Goal: Task Accomplishment & Management: Complete application form

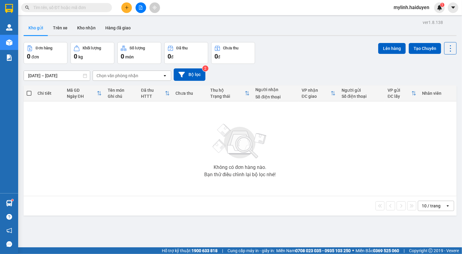
click at [76, 6] on input "text" at bounding box center [68, 7] width 71 height 7
click at [123, 8] on button at bounding box center [126, 7] width 11 height 11
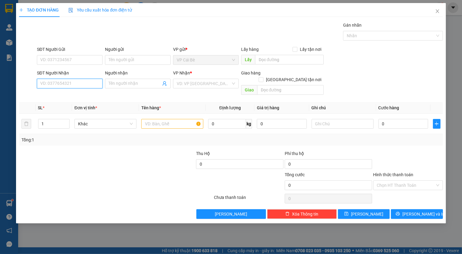
click at [76, 83] on input "SĐT Người Nhận" at bounding box center [70, 84] width 66 height 10
type input "0934979855"
click at [73, 95] on div "0934979855 - DŨNG" at bounding box center [70, 95] width 58 height 7
type input "DŨNG"
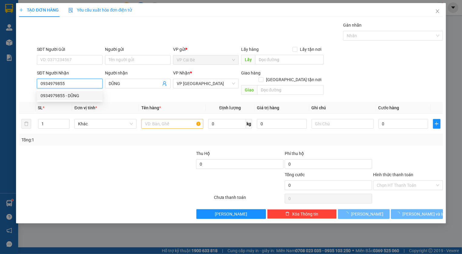
type input "20.000"
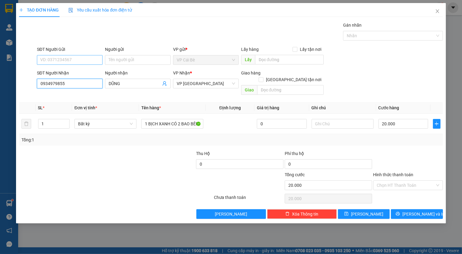
type input "0934979855"
click at [57, 60] on input "SĐT Người Gửi" at bounding box center [70, 60] width 66 height 10
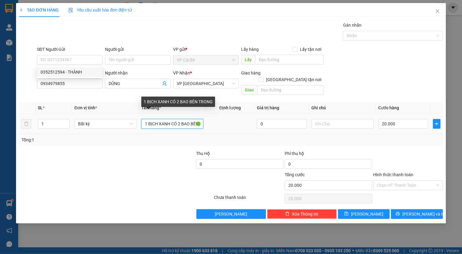
scroll to position [0, 14]
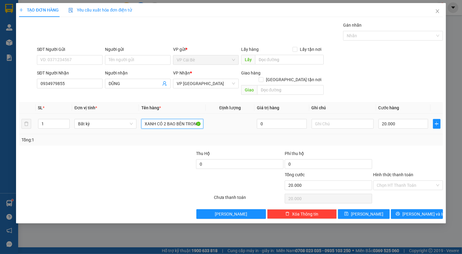
drag, startPoint x: 147, startPoint y: 119, endPoint x: 248, endPoint y: 119, distance: 101.0
click at [246, 120] on tr "1 Bất kỳ 1 BỊCH XANH CÓ 2 BAO BÊN TRONG 0 20.000" at bounding box center [231, 124] width 424 height 20
type input "1 hồ sơ"
click at [275, 59] on input "text" at bounding box center [289, 60] width 69 height 10
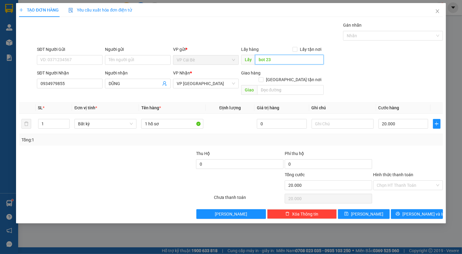
type input "bot 23"
